Goal: Check status: Check status

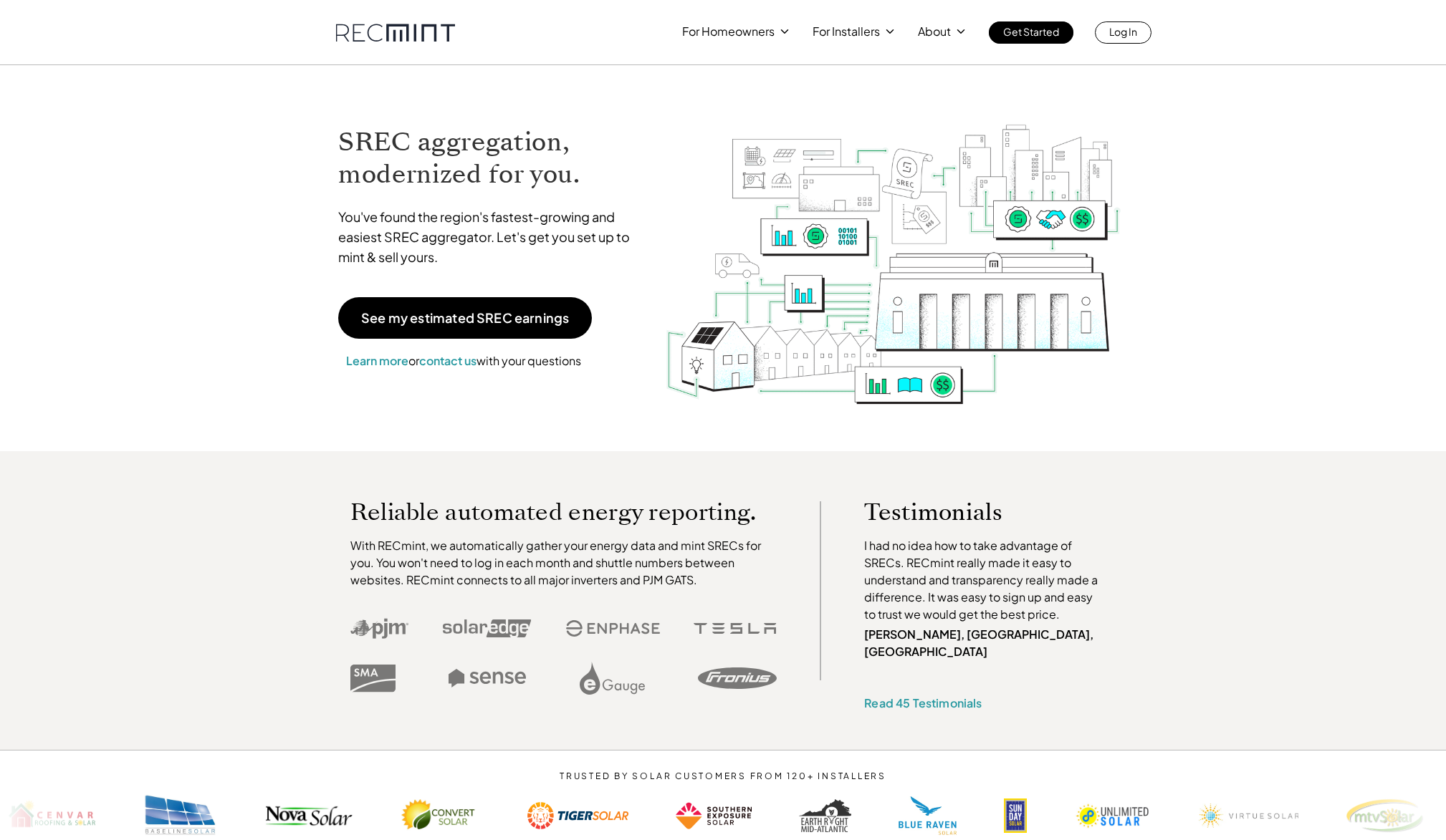
click at [1111, 32] on p "Log In" at bounding box center [1123, 31] width 28 height 20
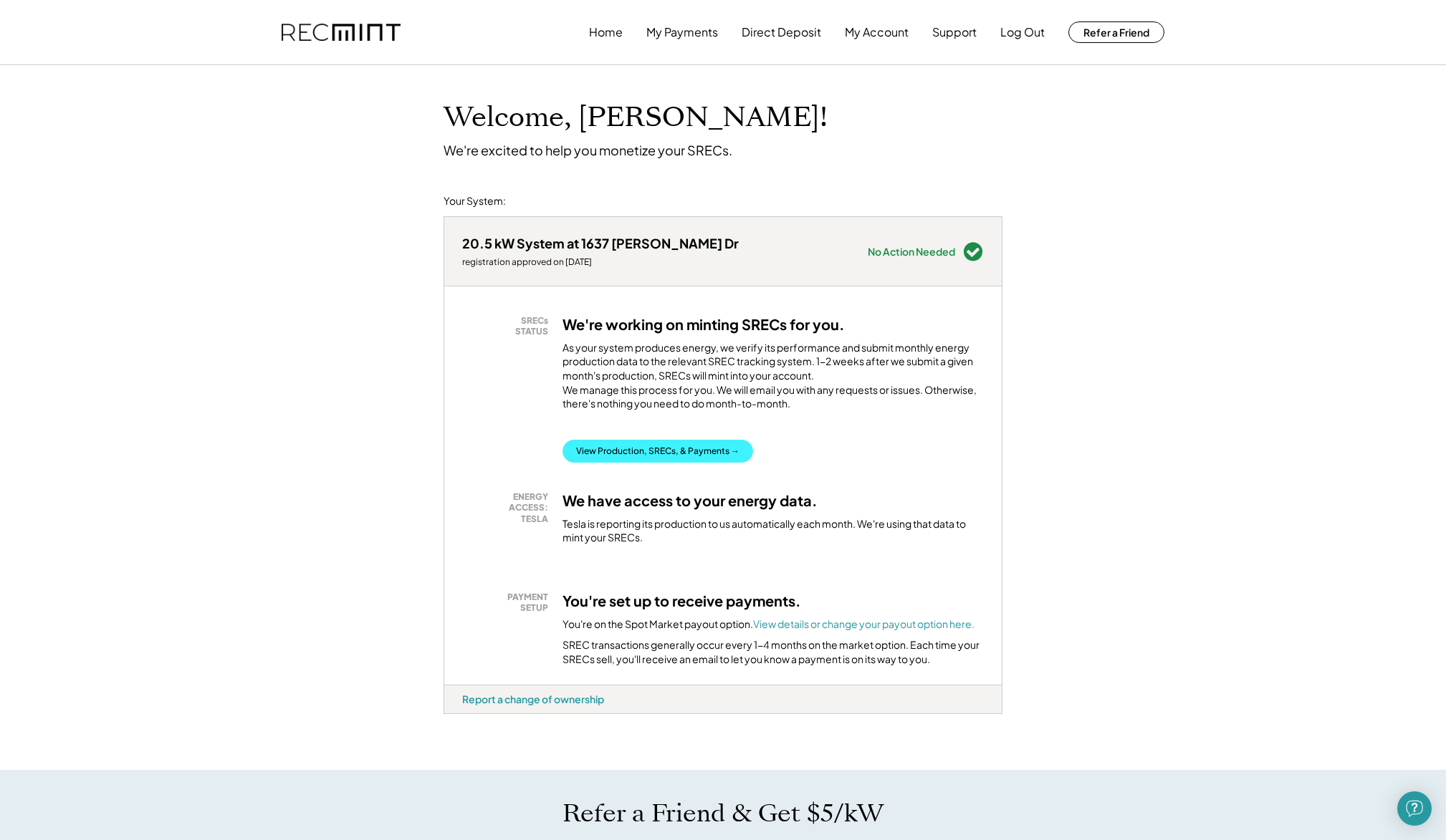
click at [617, 463] on button "View Production, SRECs, & Payments →" at bounding box center [657, 452] width 191 height 23
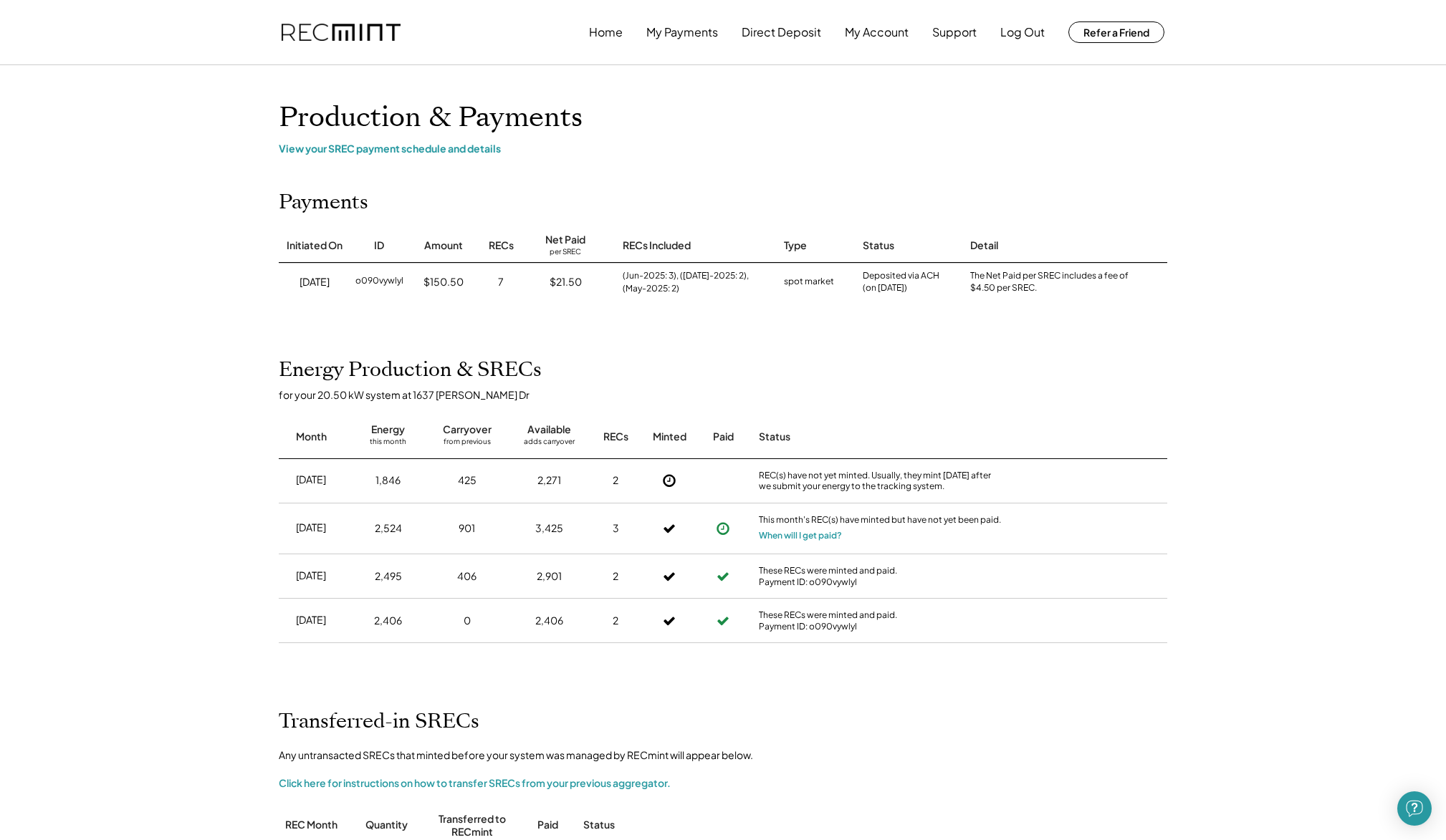
click at [1255, 470] on div "Home My Payments Direct Deposit My Account Support Log Out Refer a Friend Produ…" at bounding box center [723, 652] width 1446 height 1305
